Goal: Task Accomplishment & Management: Use online tool/utility

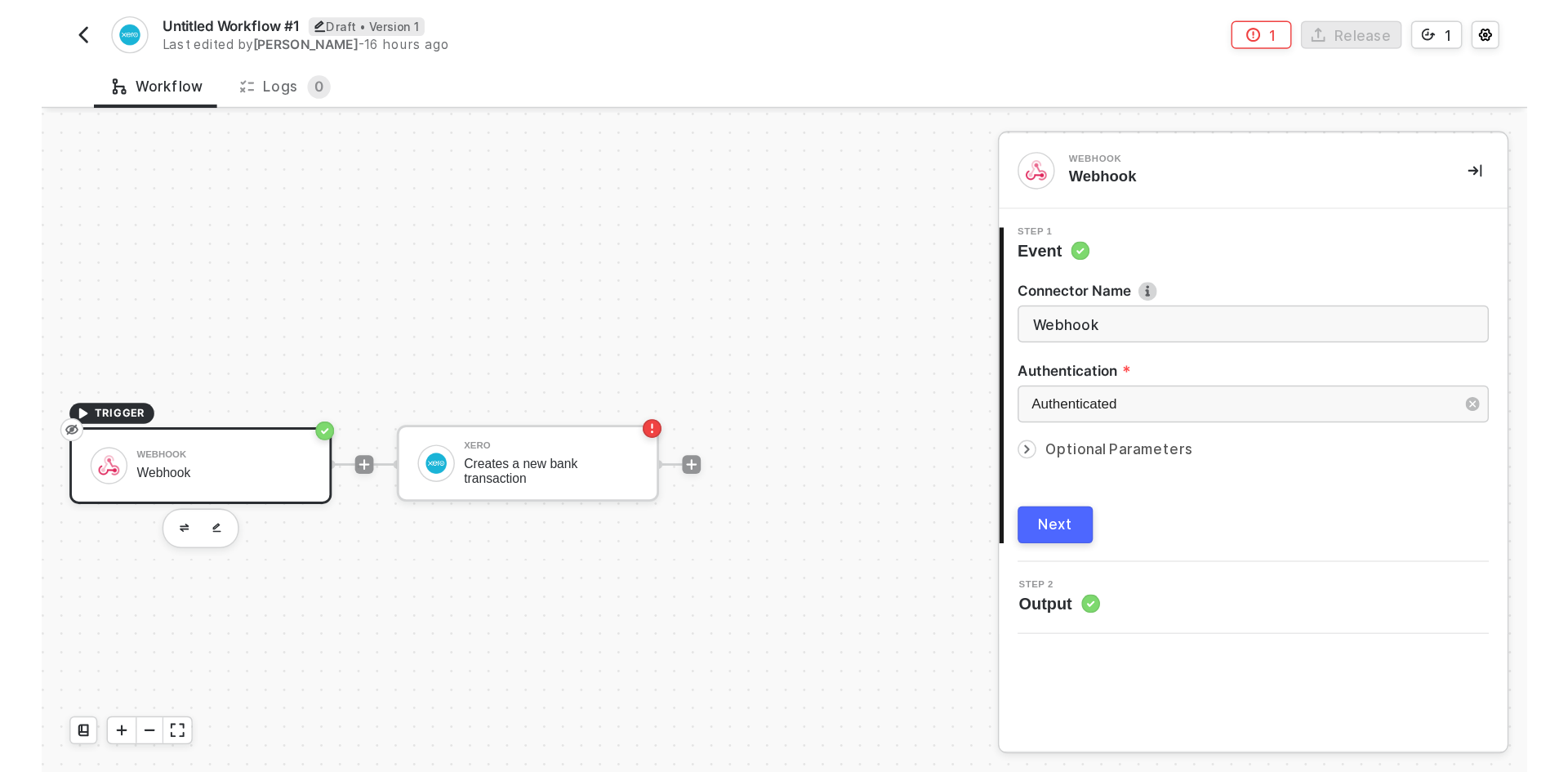
scroll to position [30, 0]
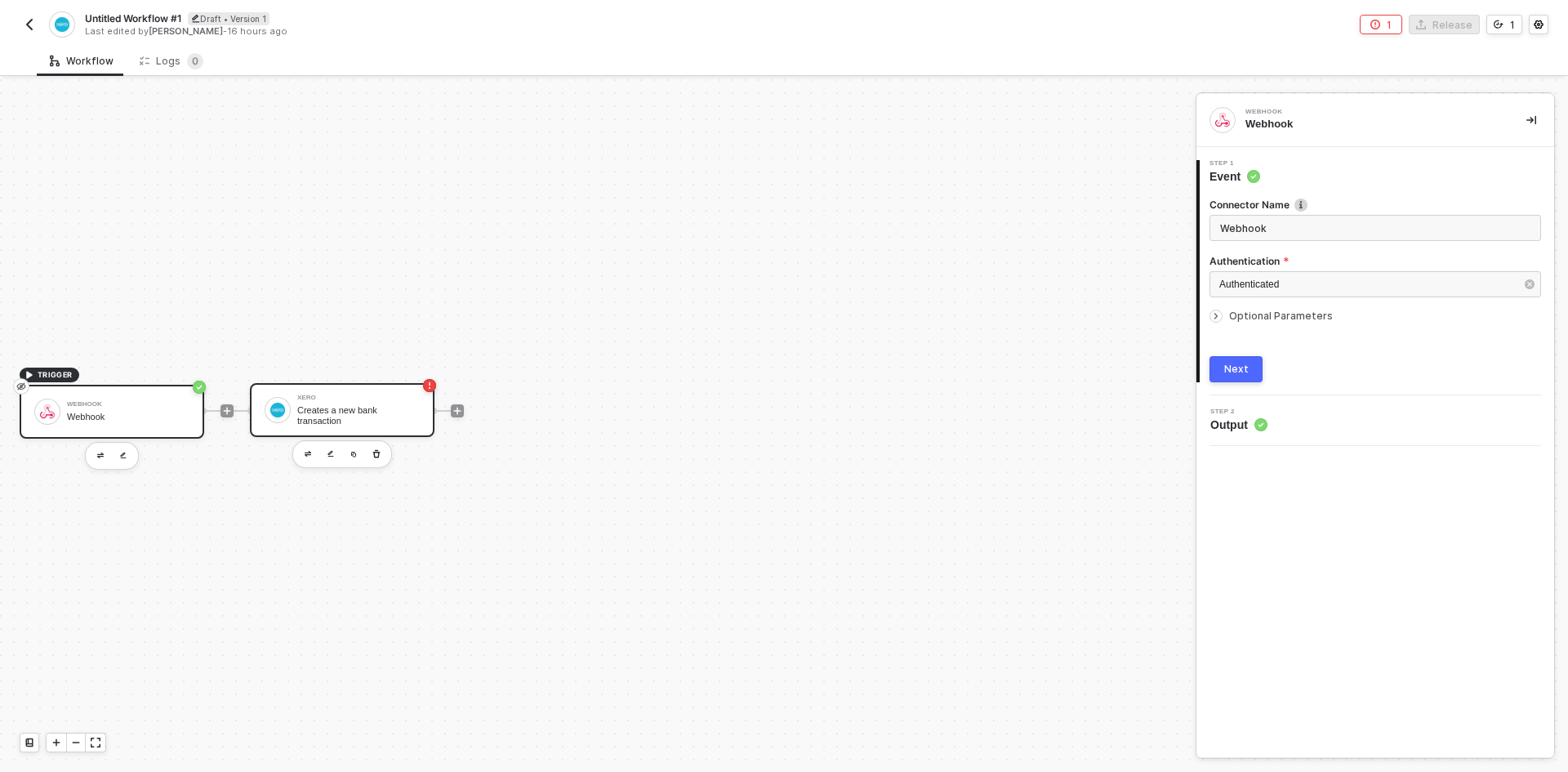
click at [341, 406] on div "Creates a new bank transaction" at bounding box center [358, 416] width 123 height 21
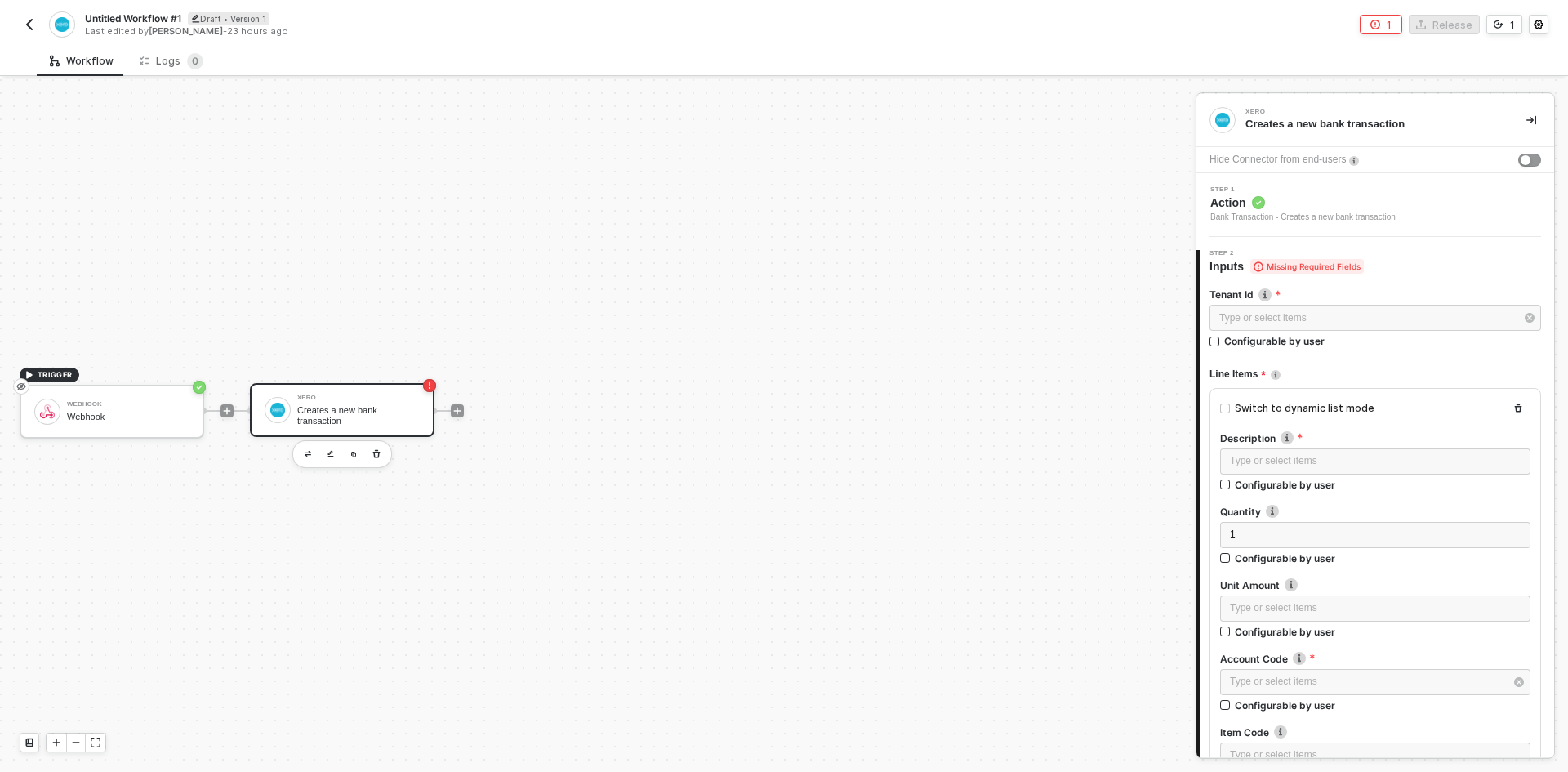
click at [350, 409] on div "Creates a new bank transaction" at bounding box center [358, 416] width 123 height 21
click at [143, 402] on div "Webhook" at bounding box center [128, 404] width 123 height 7
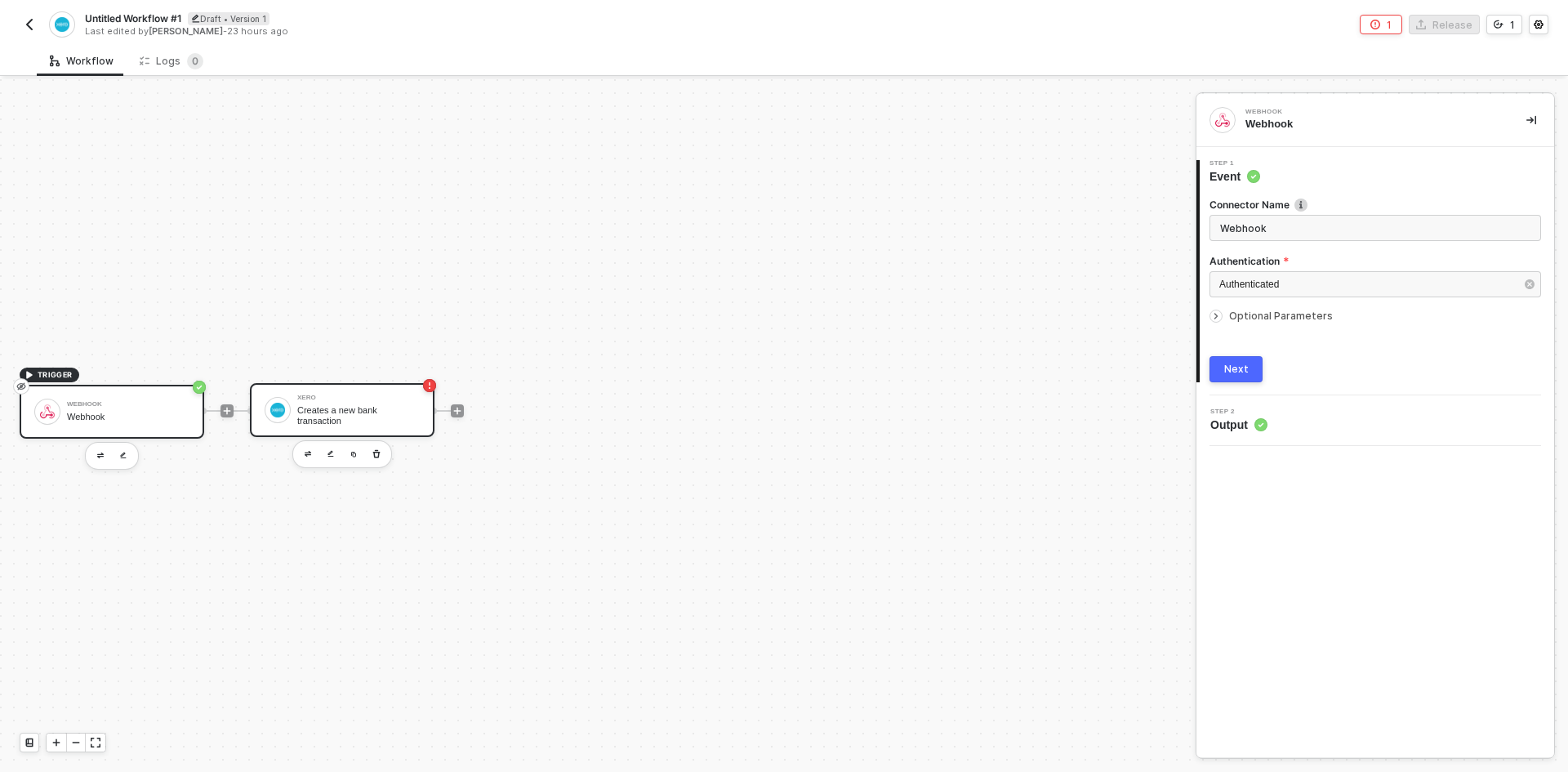
click at [348, 407] on div "Creates a new bank transaction" at bounding box center [358, 416] width 123 height 21
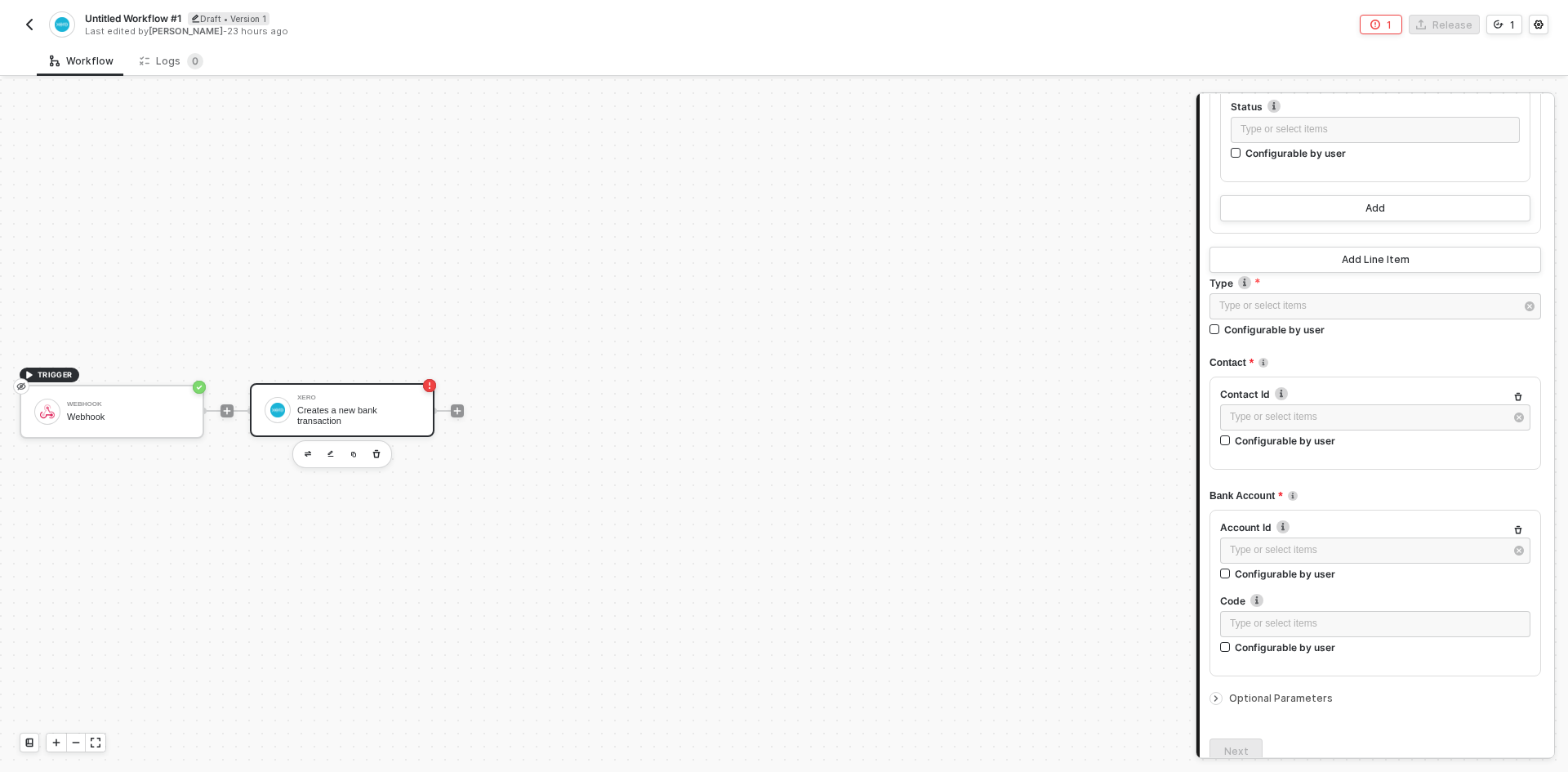
scroll to position [1143, 0]
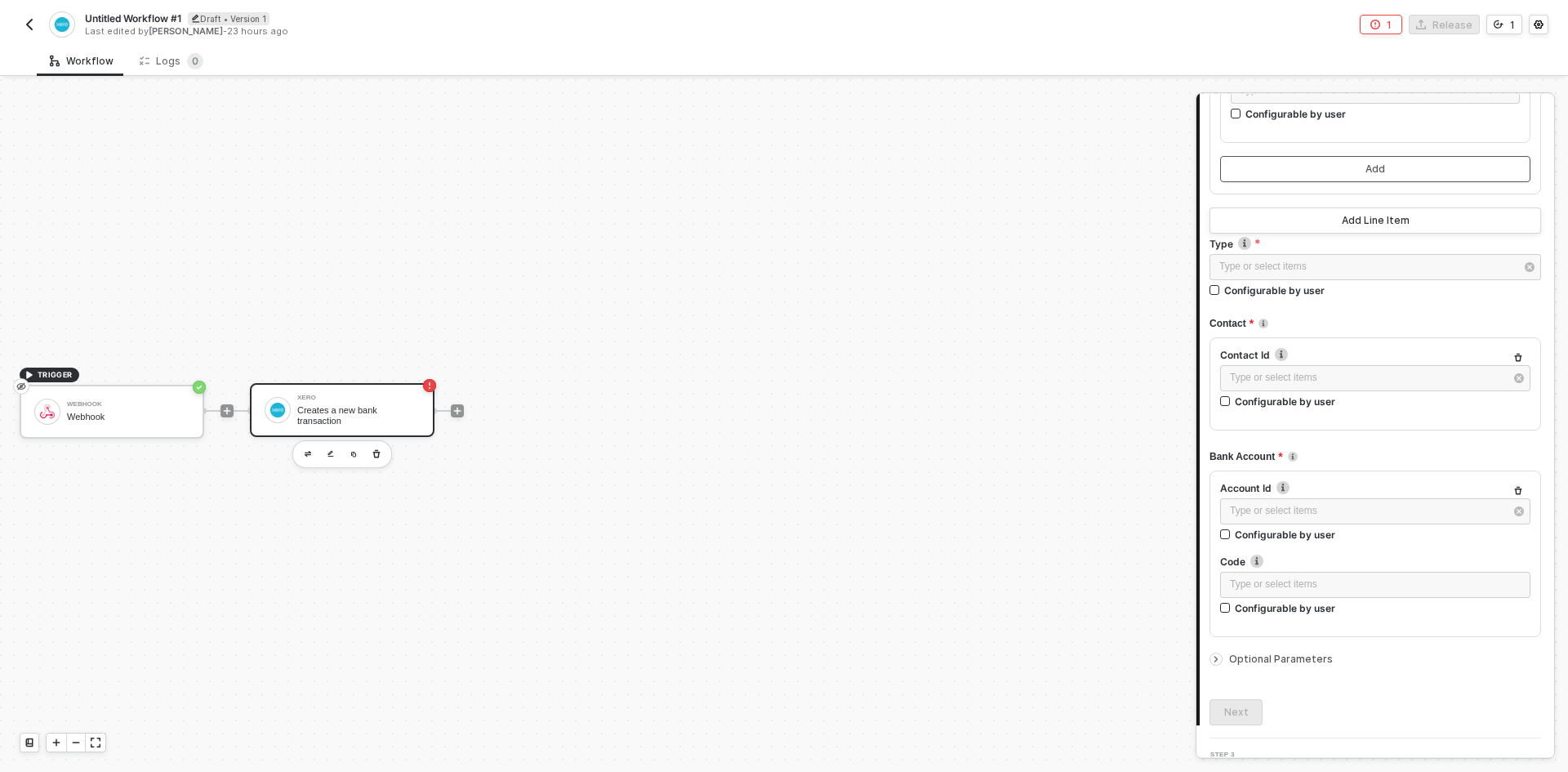
click at [1044, 164] on div "Add" at bounding box center [1375, 168] width 20 height 13
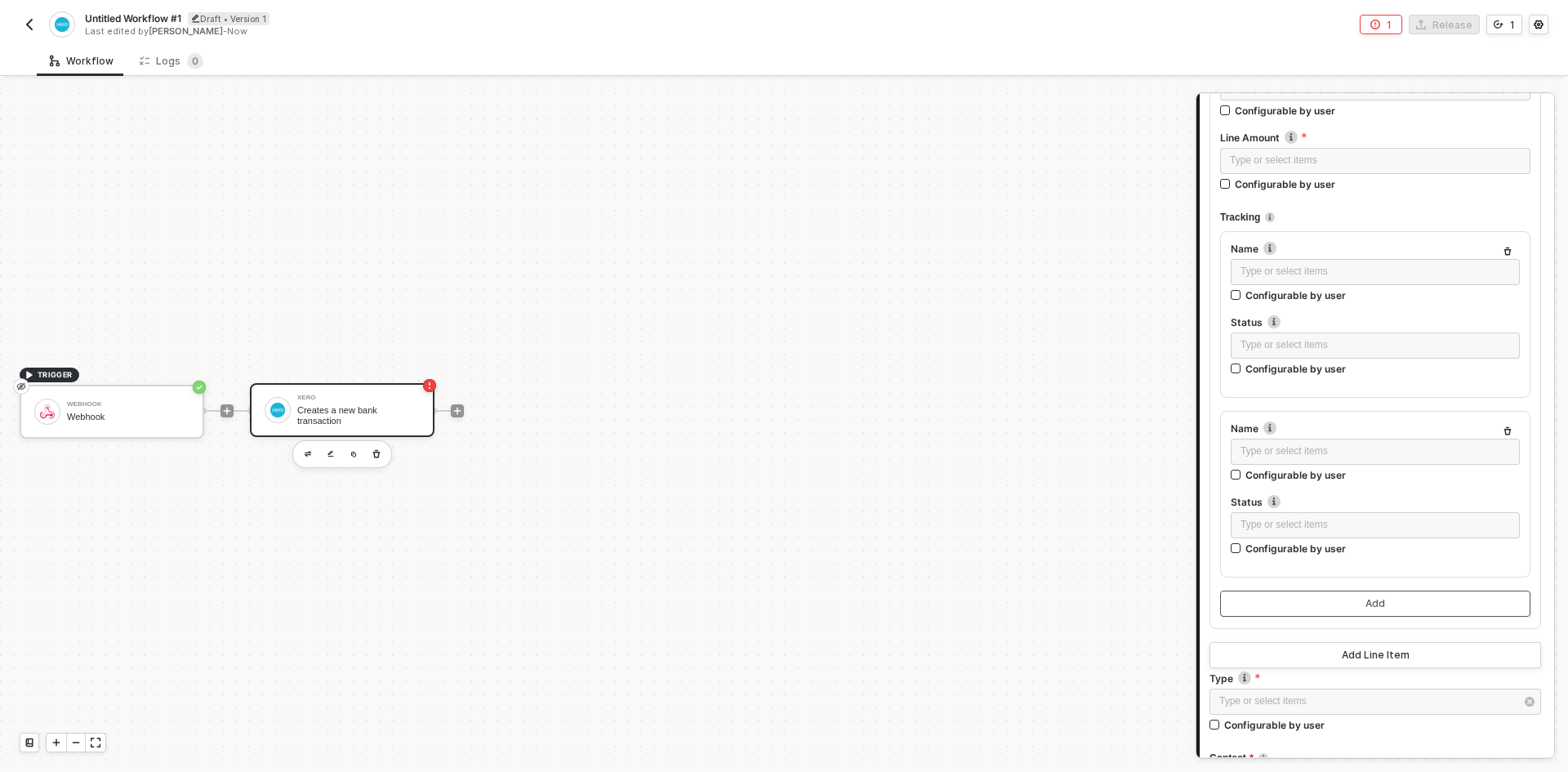
scroll to position [898, 0]
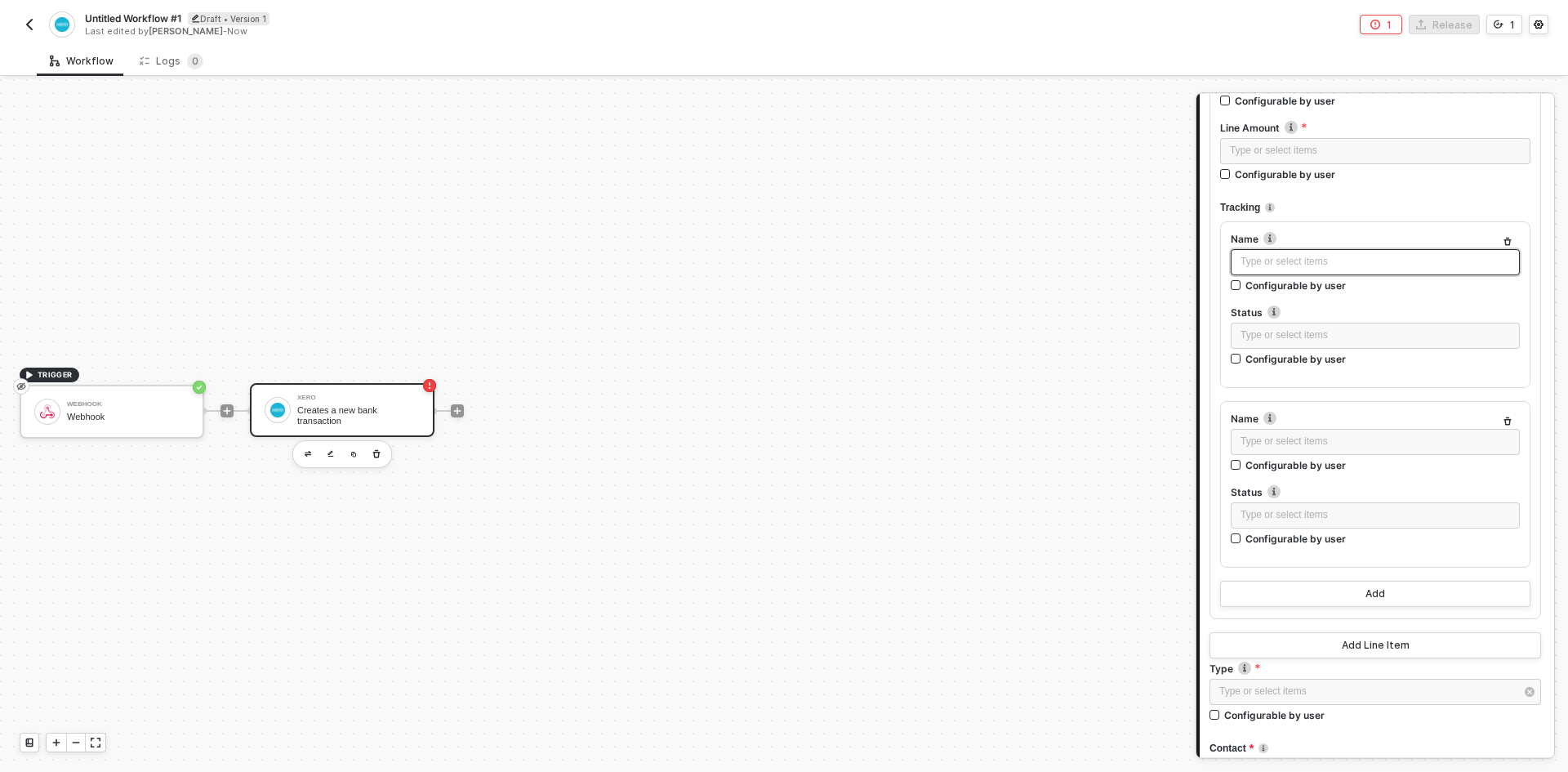
click at [1044, 259] on div "Type or select items ﻿" at bounding box center [1375, 262] width 270 height 15
click at [1044, 260] on div "Type or select items ﻿" at bounding box center [1375, 262] width 270 height 15
click at [1044, 222] on div "Variables of your integrations, workflows, and users" at bounding box center [1081, 214] width 203 height 26
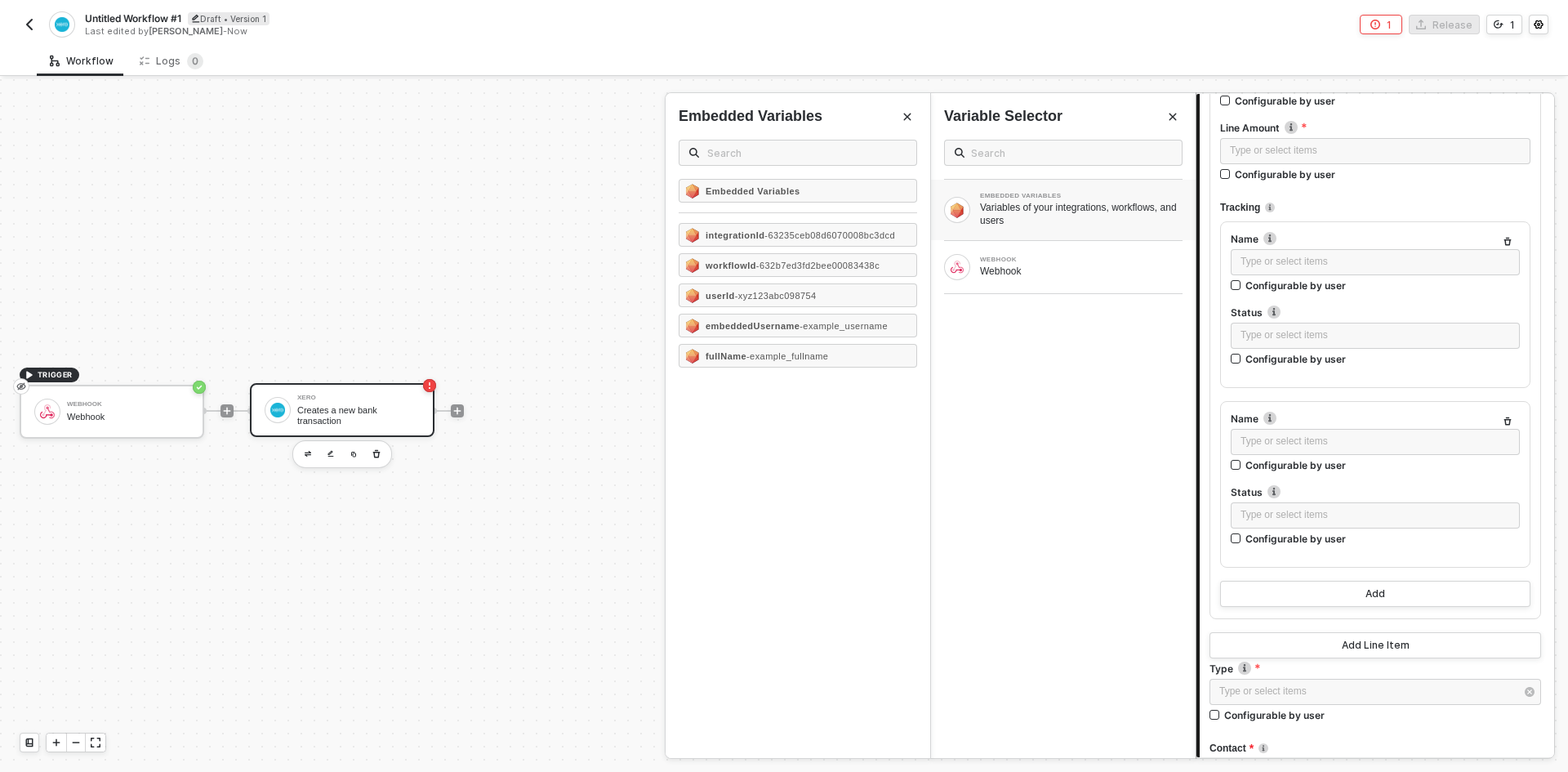
click at [1044, 307] on label "Status" at bounding box center [1375, 313] width 289 height 14
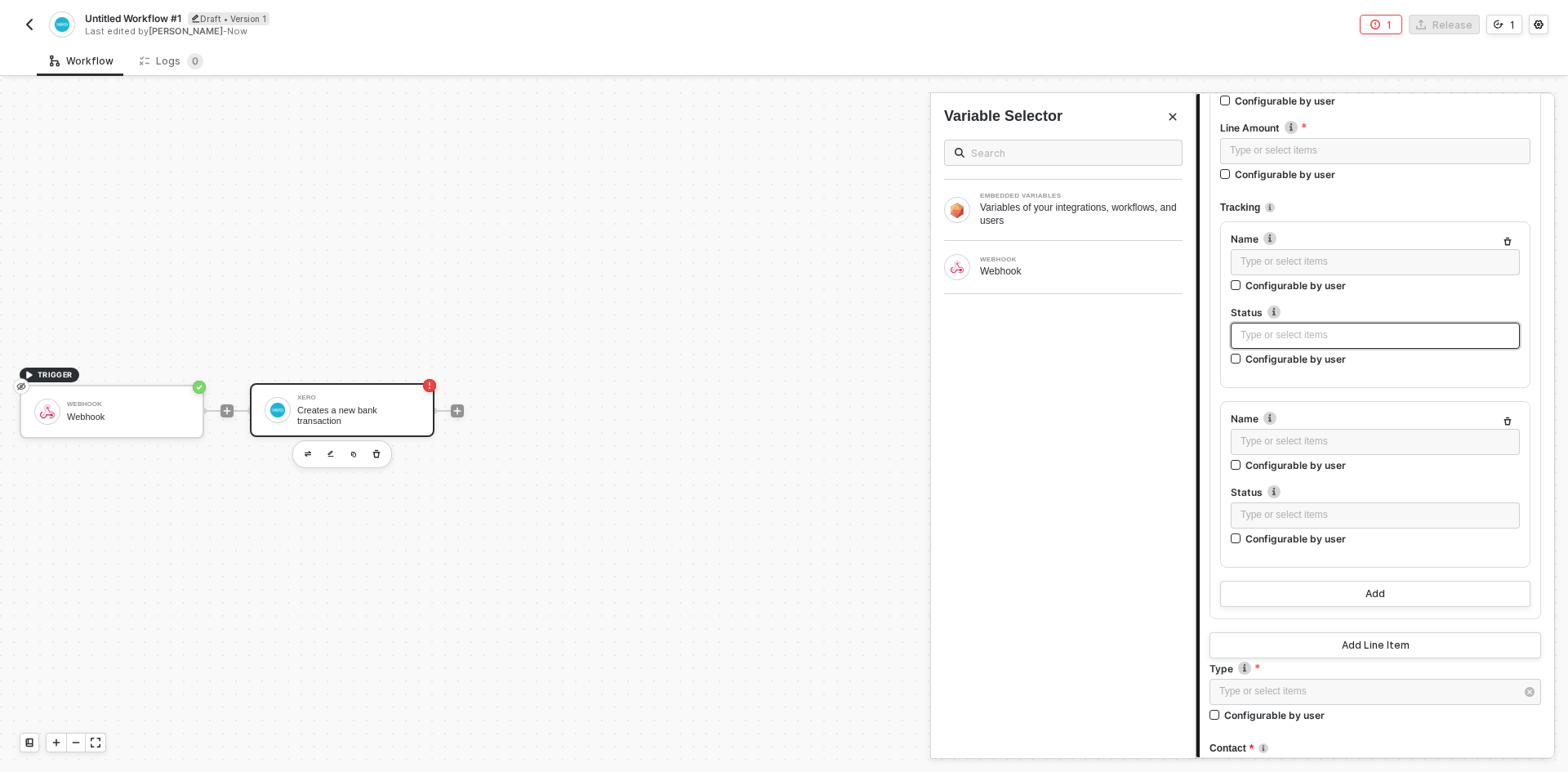
click at [1044, 330] on div "Type or select items ﻿" at bounding box center [1375, 335] width 270 height 15
click at [1044, 307] on label "Status" at bounding box center [1375, 313] width 289 height 14
click at [1044, 332] on div "Type or select items ﻿" at bounding box center [1375, 335] width 270 height 15
click at [1044, 306] on label "Status" at bounding box center [1375, 313] width 289 height 14
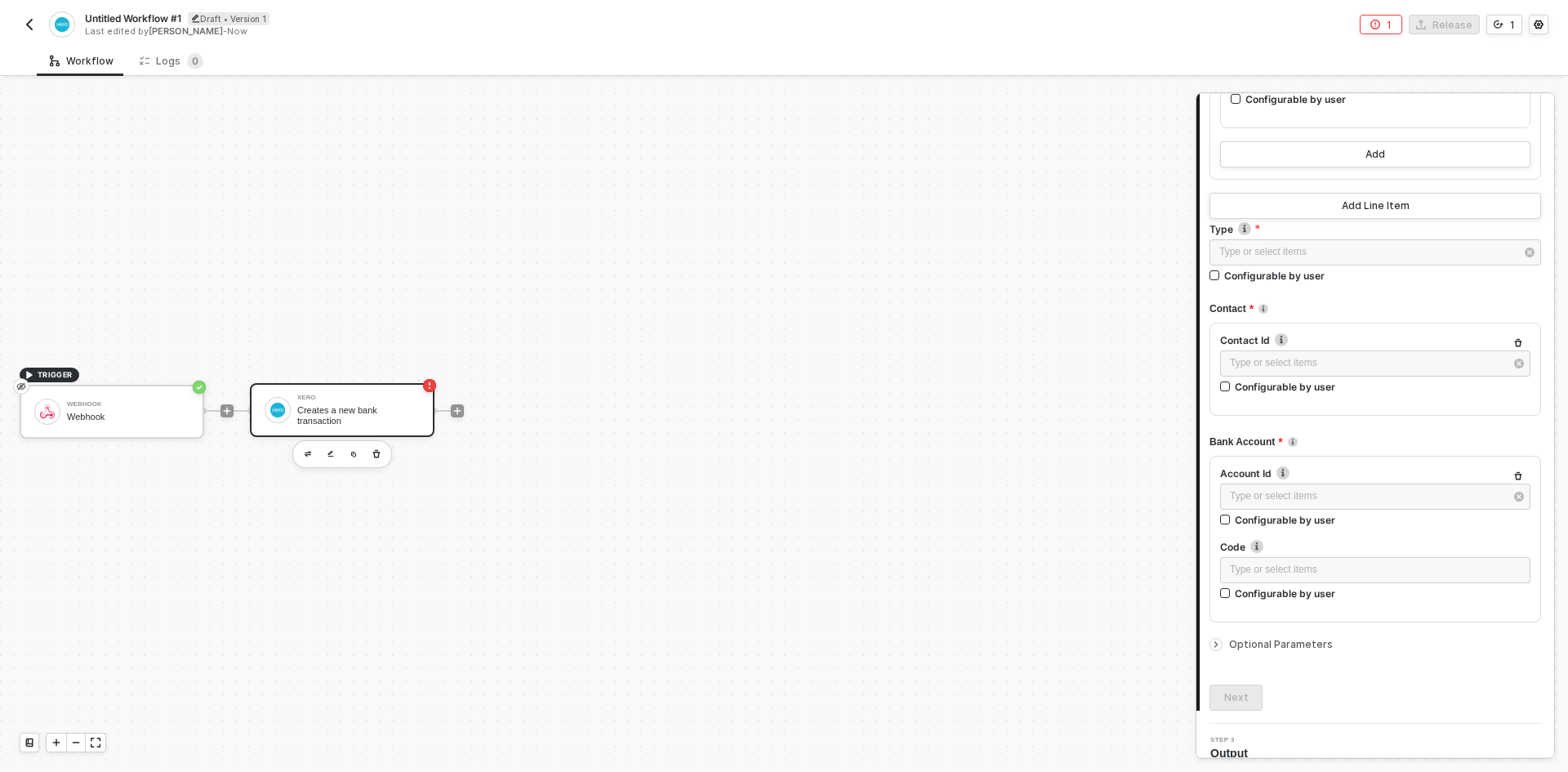
scroll to position [1355, 0]
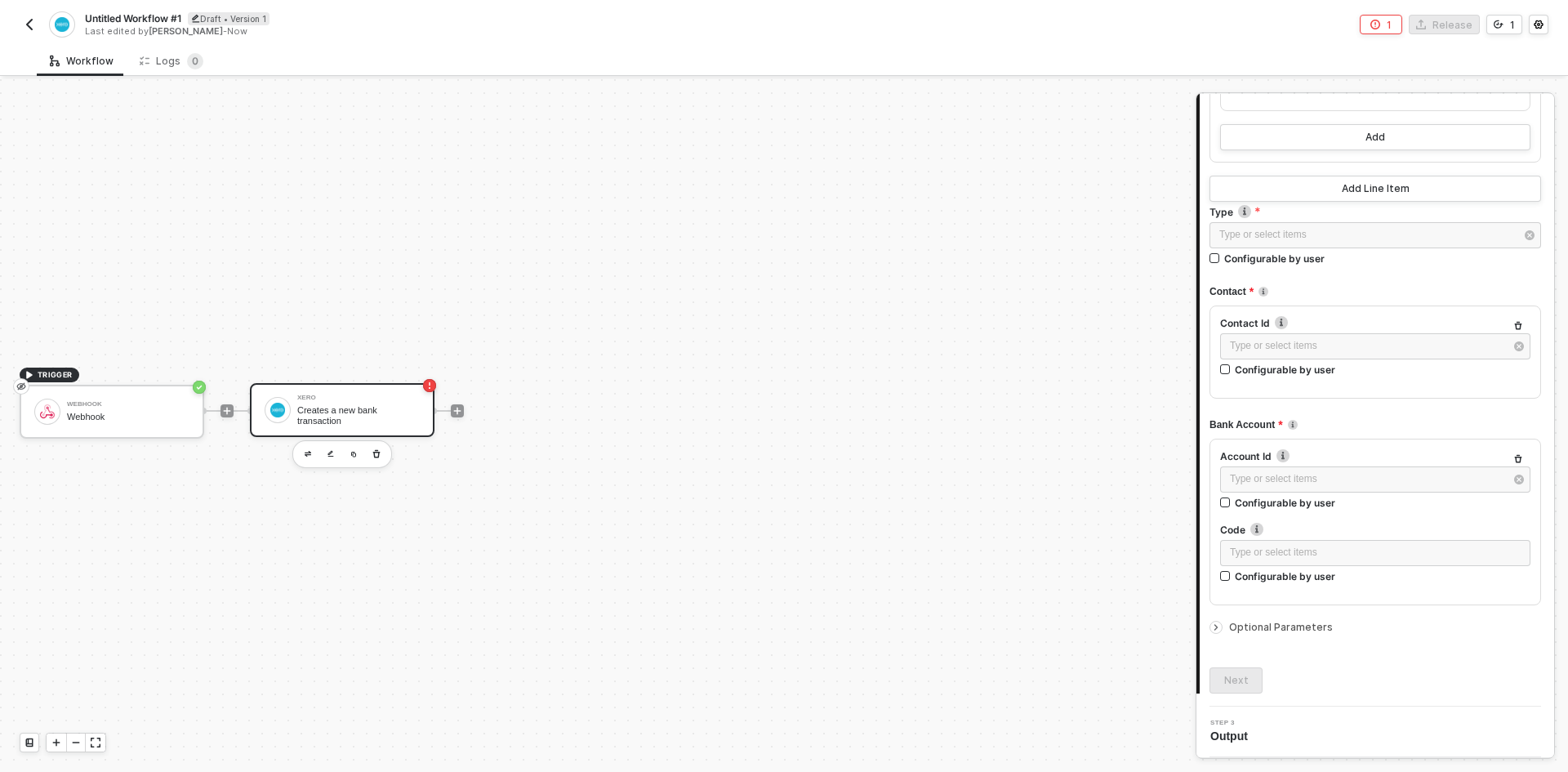
click at [1044, 542] on div at bounding box center [1215, 627] width 13 height 13
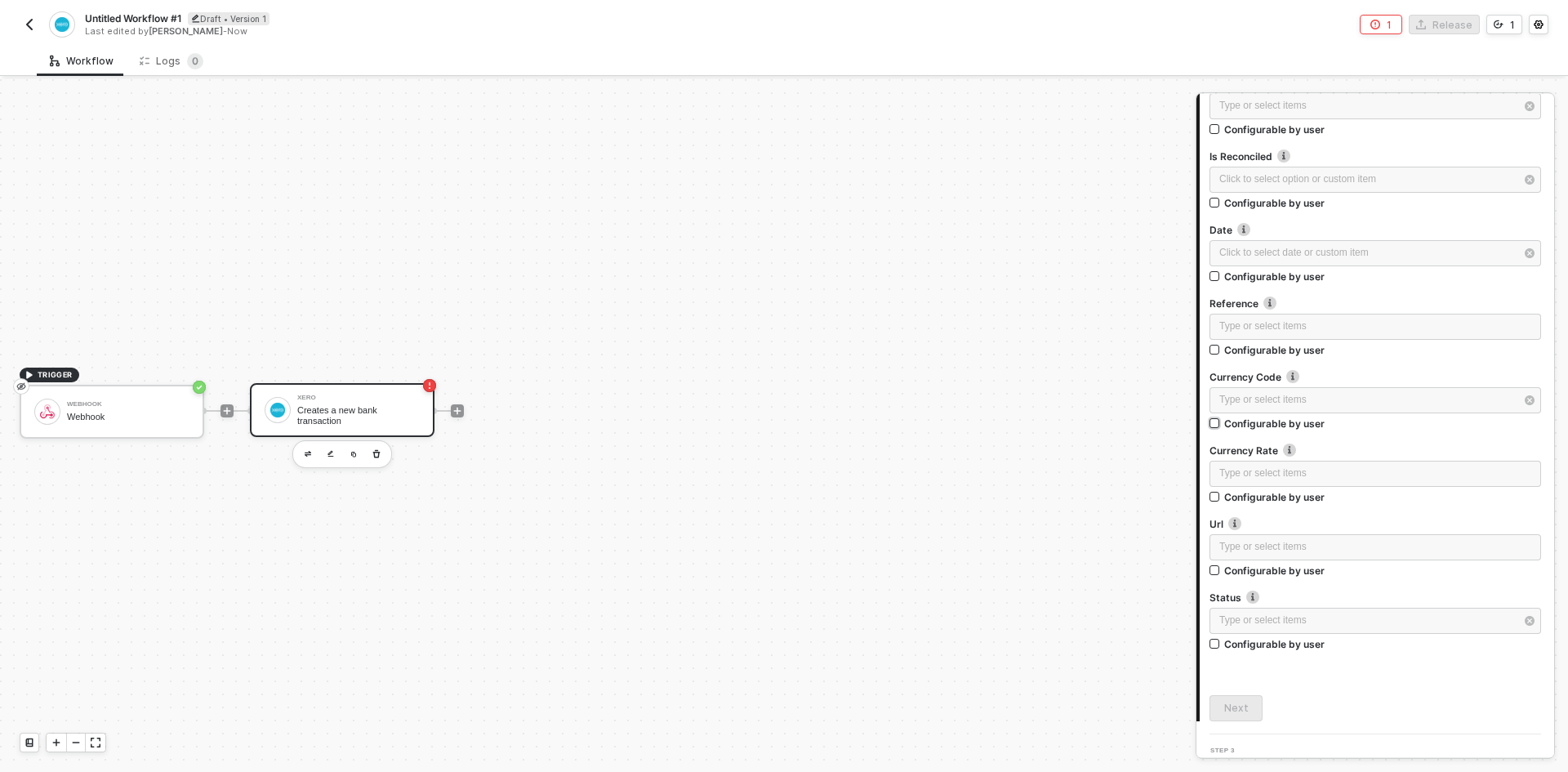
scroll to position [1955, 0]
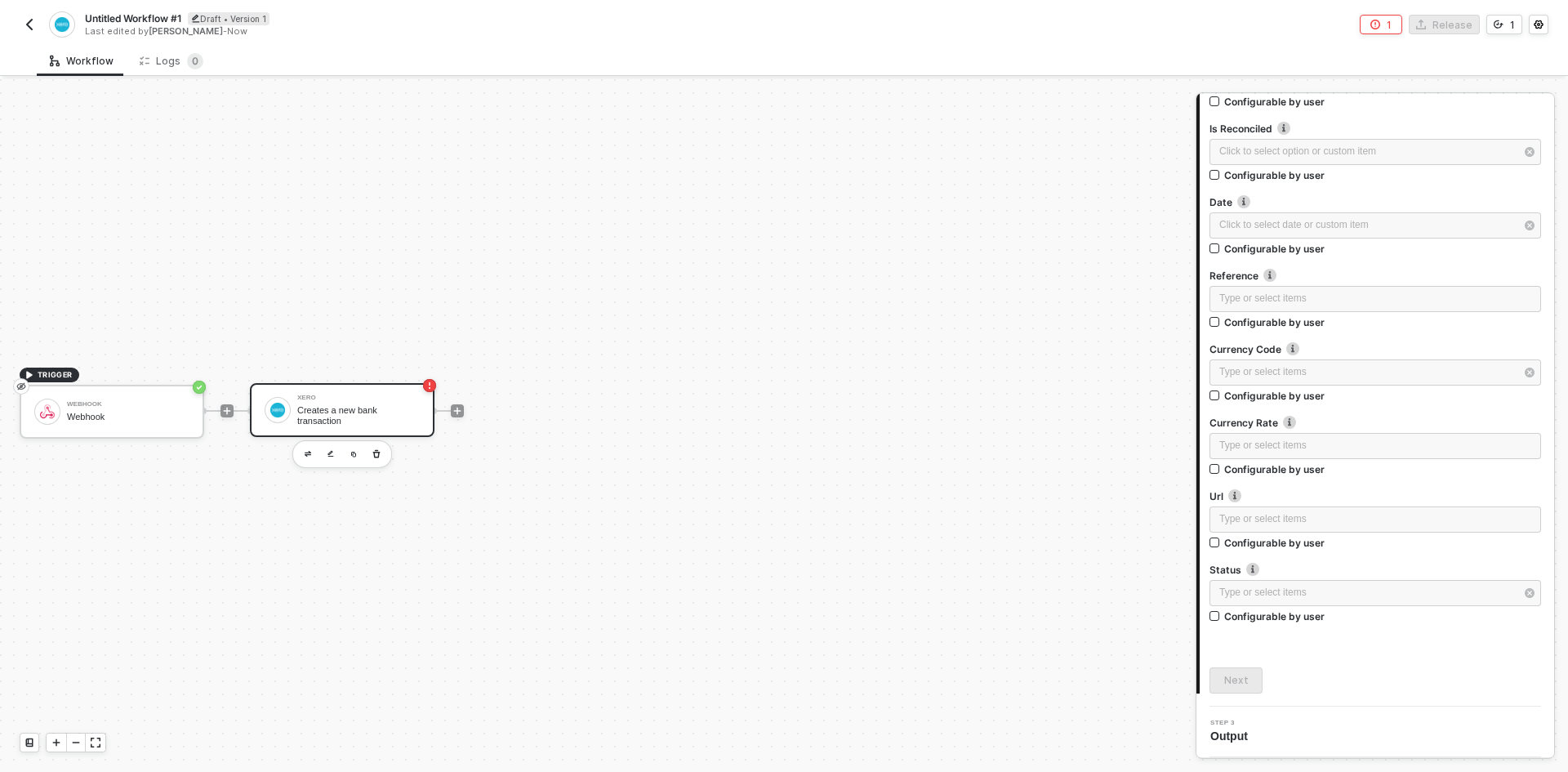
click at [106, 17] on span "Untitled Workflow #1" at bounding box center [133, 18] width 96 height 14
drag, startPoint x: 175, startPoint y: 17, endPoint x: 54, endPoint y: 25, distance: 121.3
click at [54, 25] on div "Untitled Workflow #1 Save Cancel Last edited by [PERSON_NAME] - Now" at bounding box center [402, 25] width 764 height 39
type input "Jeeves Xero Test #1"
click at [392, 20] on div "Save" at bounding box center [386, 18] width 25 height 14
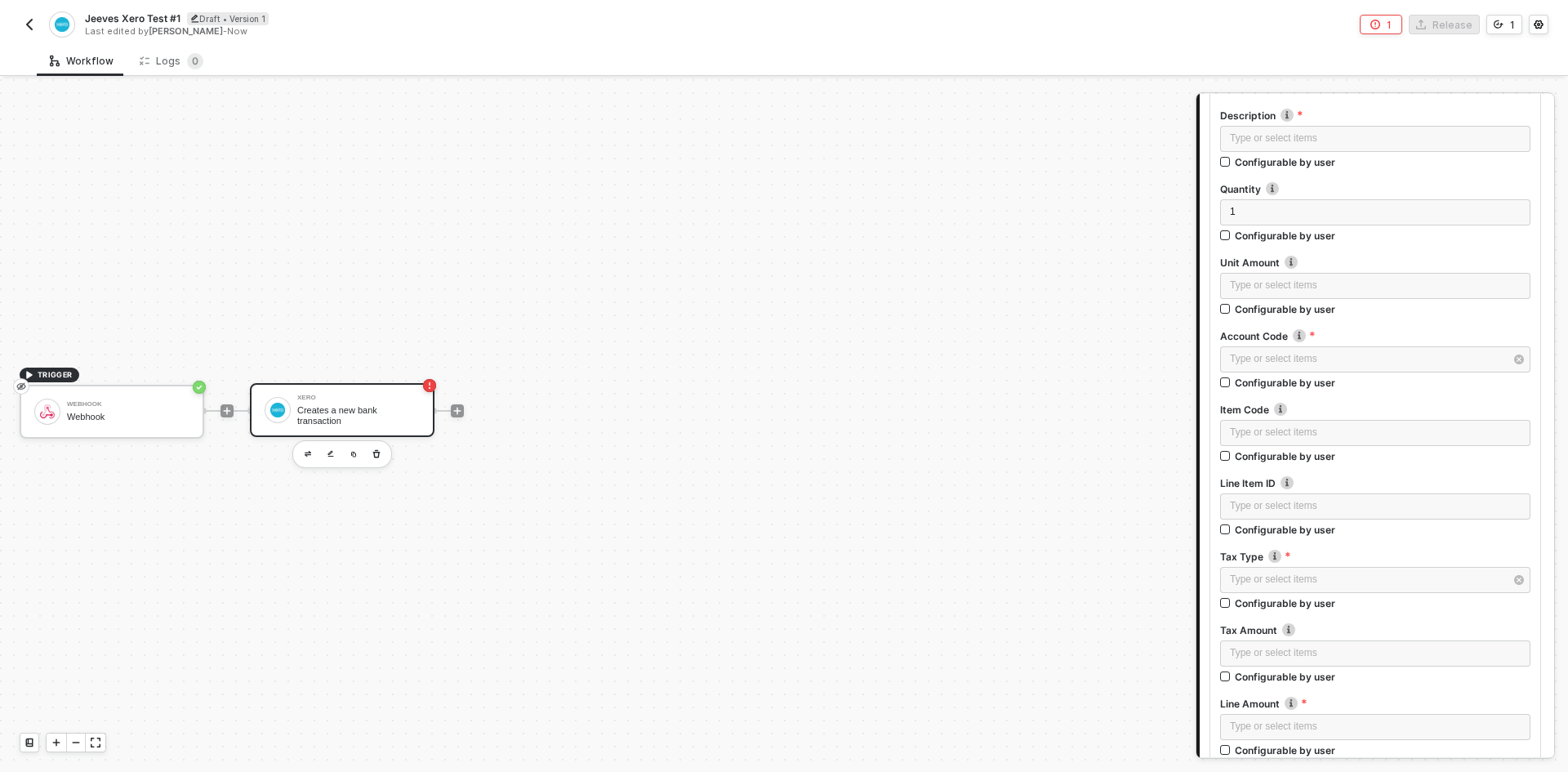
scroll to position [0, 0]
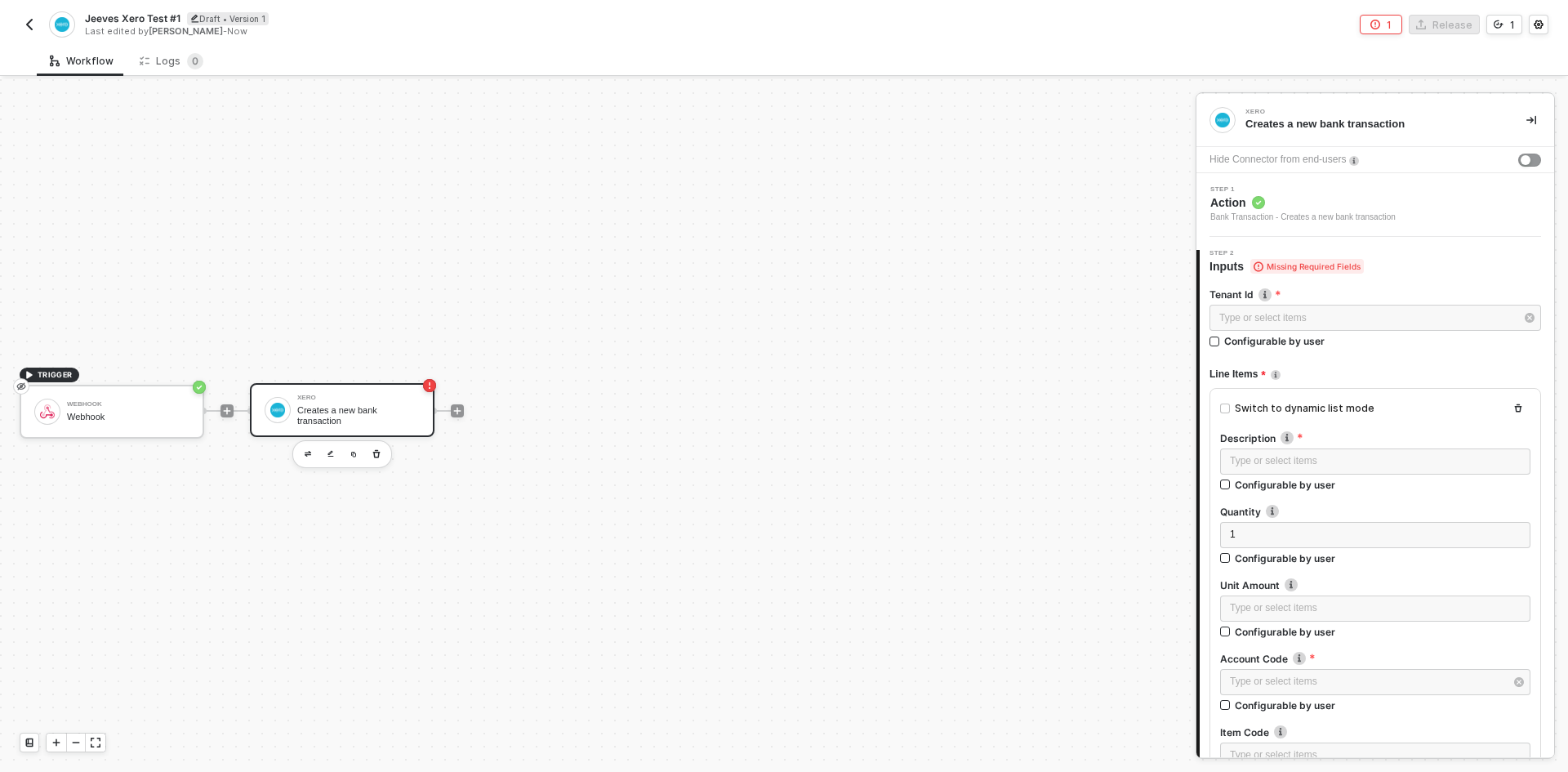
click at [38, 23] on button "button" at bounding box center [29, 24] width 20 height 20
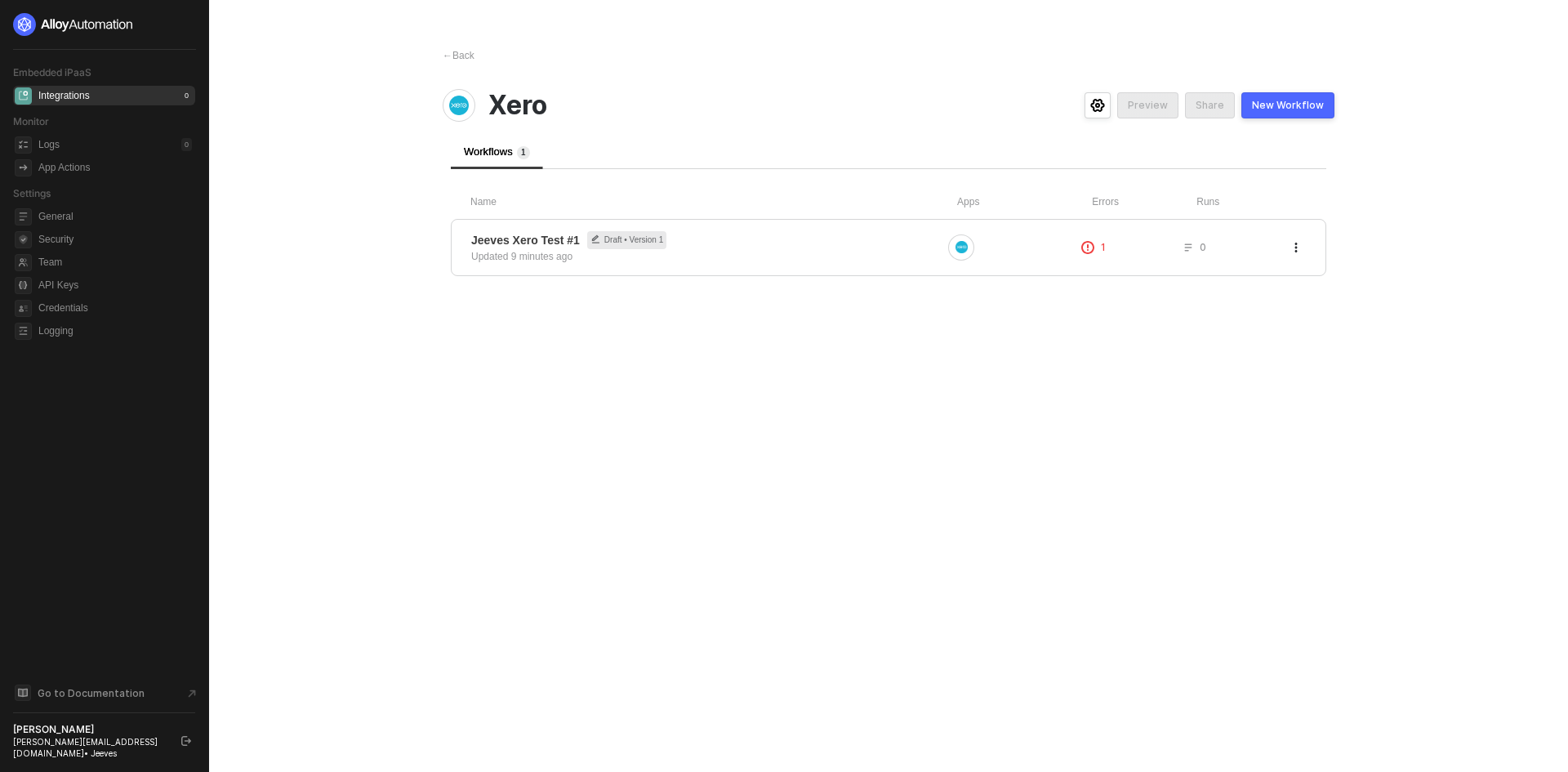
click at [1300, 112] on button "New Workflow" at bounding box center [1287, 105] width 93 height 26
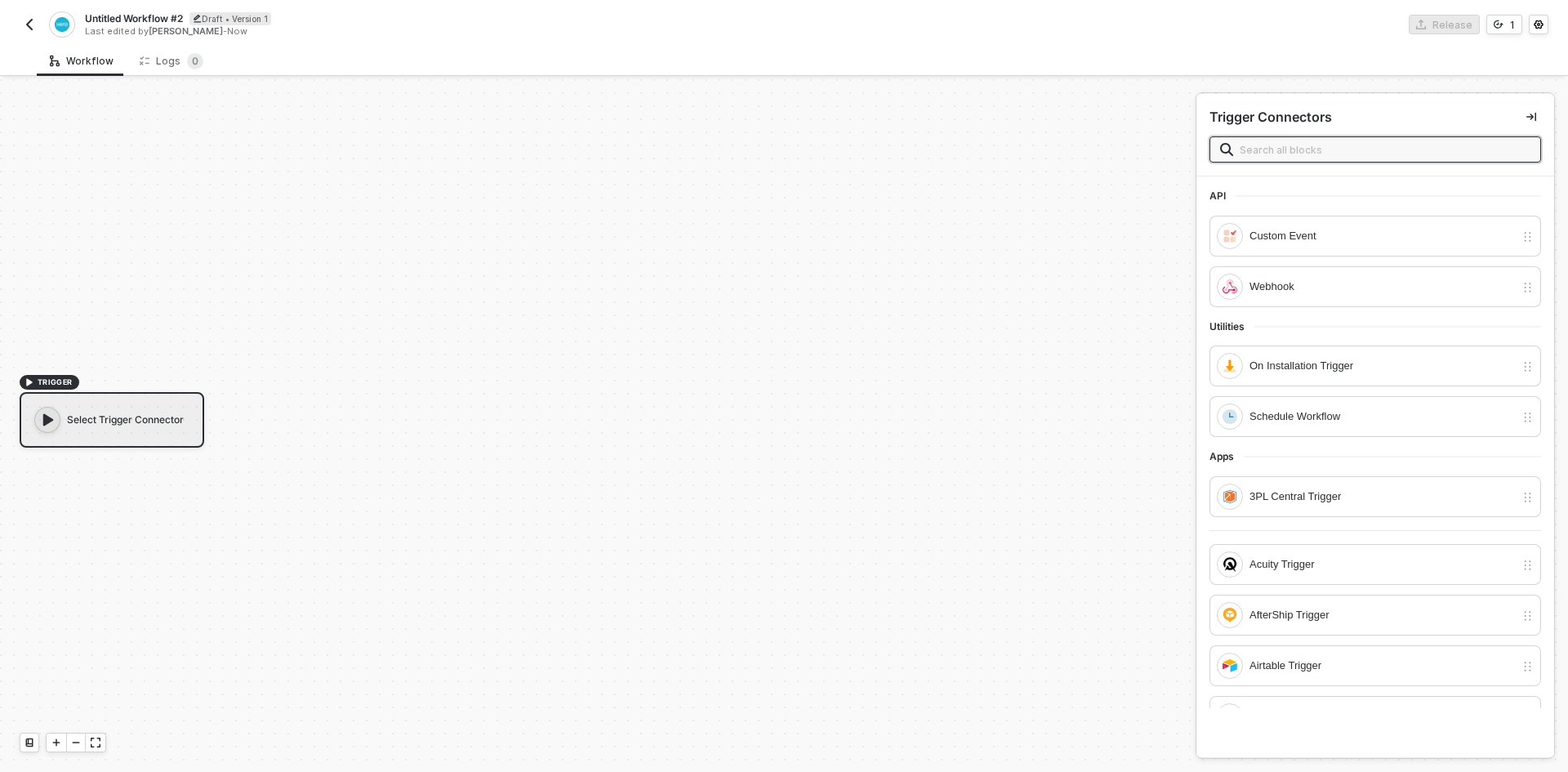
click at [27, 23] on img "button" at bounding box center [29, 24] width 13 height 13
